Goal: Information Seeking & Learning: Check status

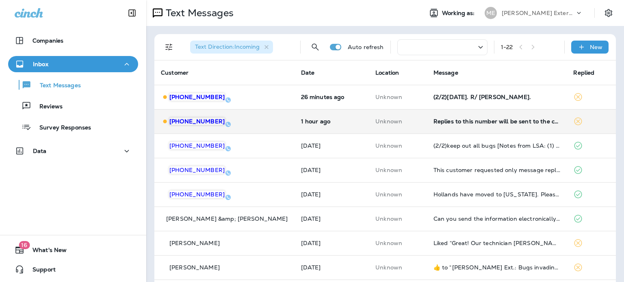
click at [268, 118] on div "[PHONE_NUMBER]" at bounding box center [224, 121] width 127 height 9
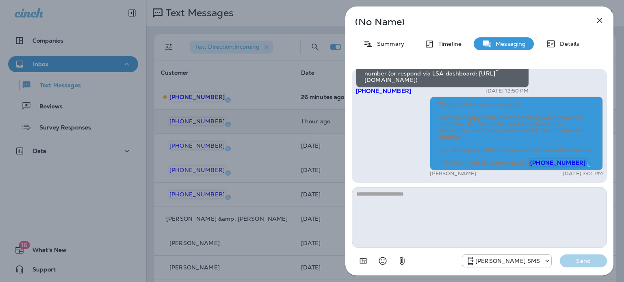
click at [596, 22] on icon "button" at bounding box center [600, 20] width 10 height 10
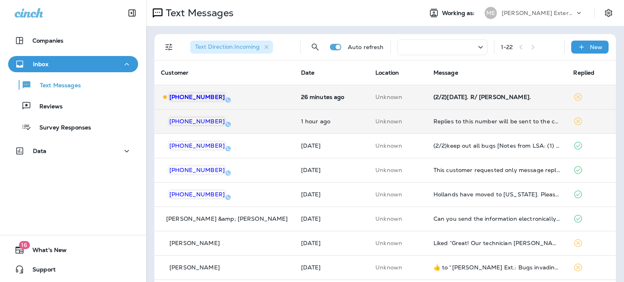
click at [248, 92] on td "[PHONE_NUMBER]" at bounding box center [224, 97] width 140 height 24
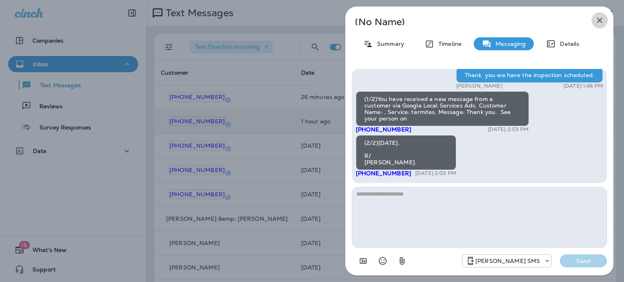
click at [598, 21] on icon "button" at bounding box center [600, 20] width 10 height 10
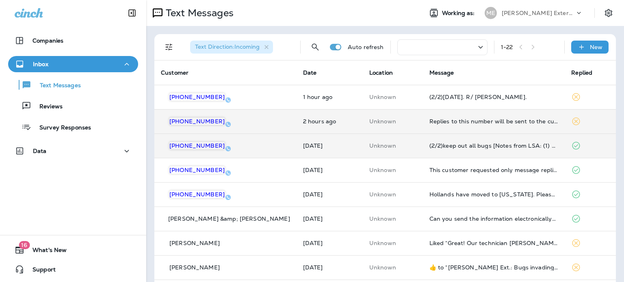
click at [484, 152] on td "(2/2)keep out all bugs [Notes from LSA: (1) This customer has requested a quote…" at bounding box center [494, 146] width 142 height 24
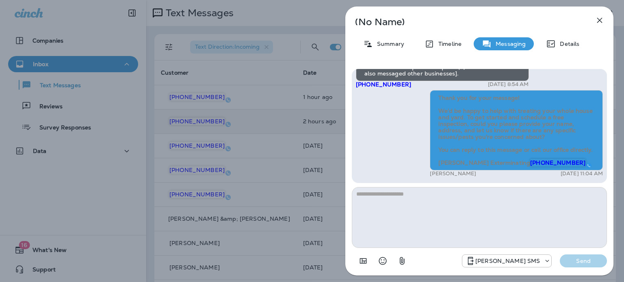
click at [601, 22] on icon "button" at bounding box center [599, 20] width 5 height 5
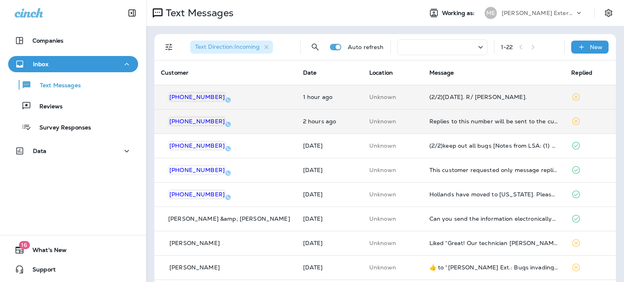
click at [334, 103] on td "1 hour ago" at bounding box center [329, 97] width 66 height 24
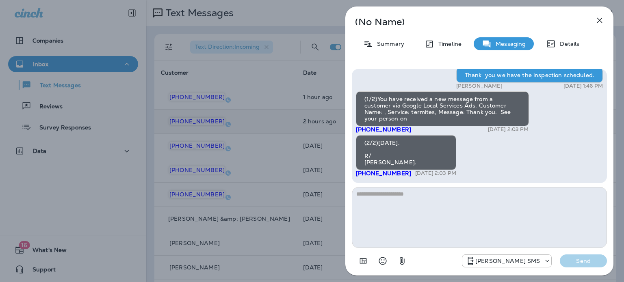
click at [570, 36] on div "(No Name) Summary Timeline Messaging Details (1/3)You have received a new messa…" at bounding box center [479, 140] width 268 height 269
click at [567, 39] on div "Details" at bounding box center [563, 43] width 50 height 13
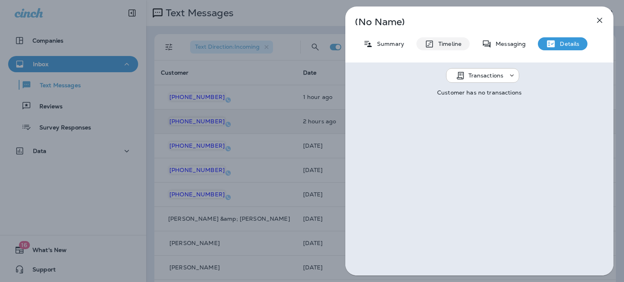
click at [458, 42] on p "Timeline" at bounding box center [447, 44] width 27 height 6
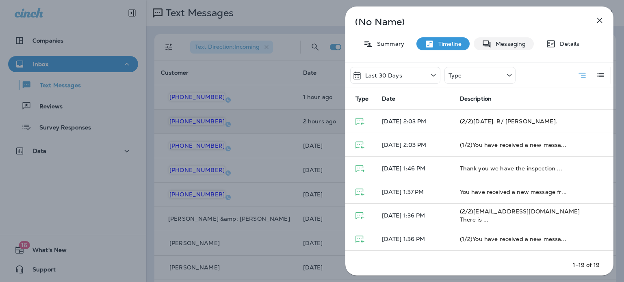
click at [496, 47] on p "Messaging" at bounding box center [508, 44] width 34 height 6
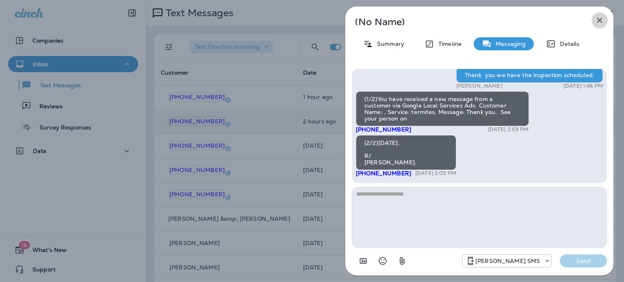
click at [601, 19] on icon "button" at bounding box center [600, 20] width 10 height 10
